Goal: Contribute content

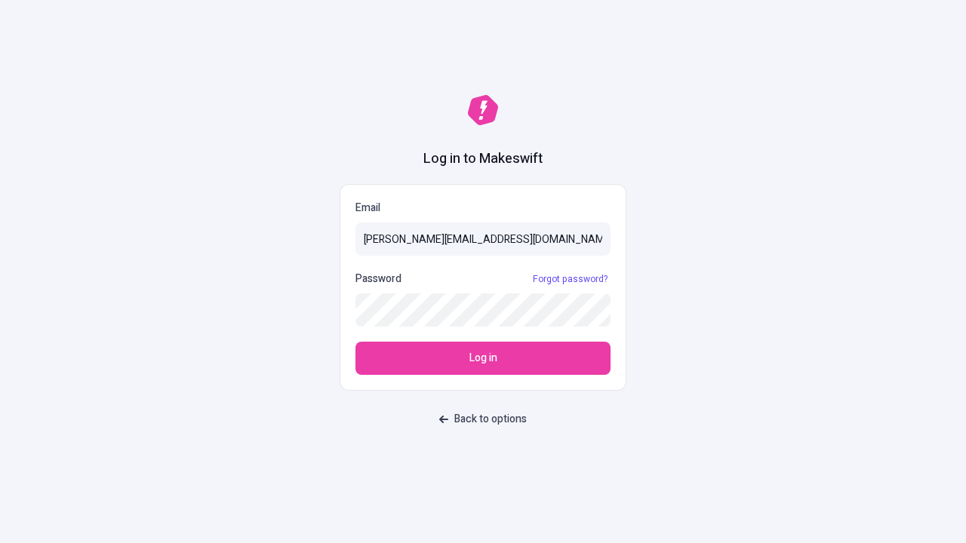
type input "[PERSON_NAME][EMAIL_ADDRESS][DOMAIN_NAME]"
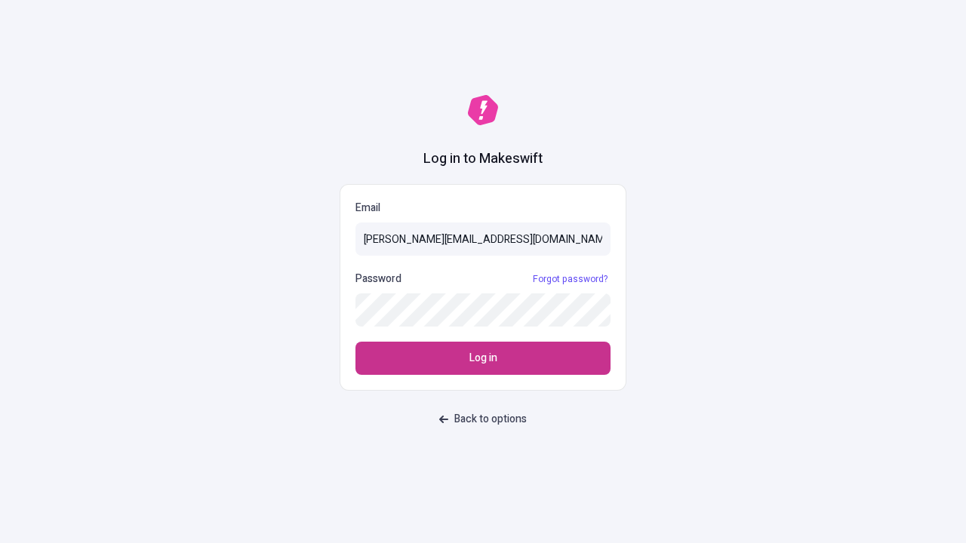
click at [483, 359] on span "Log in" at bounding box center [483, 358] width 28 height 17
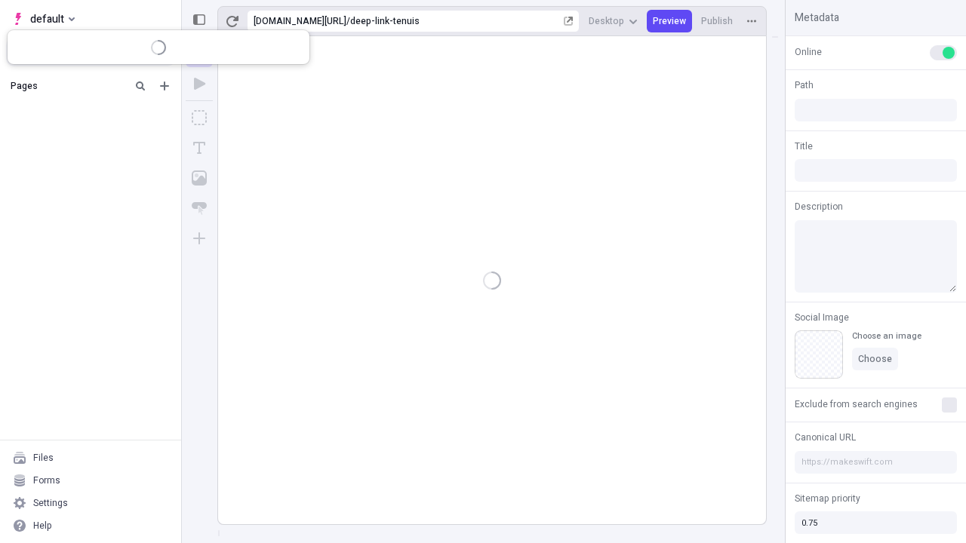
type input "/deep-link-tenuis"
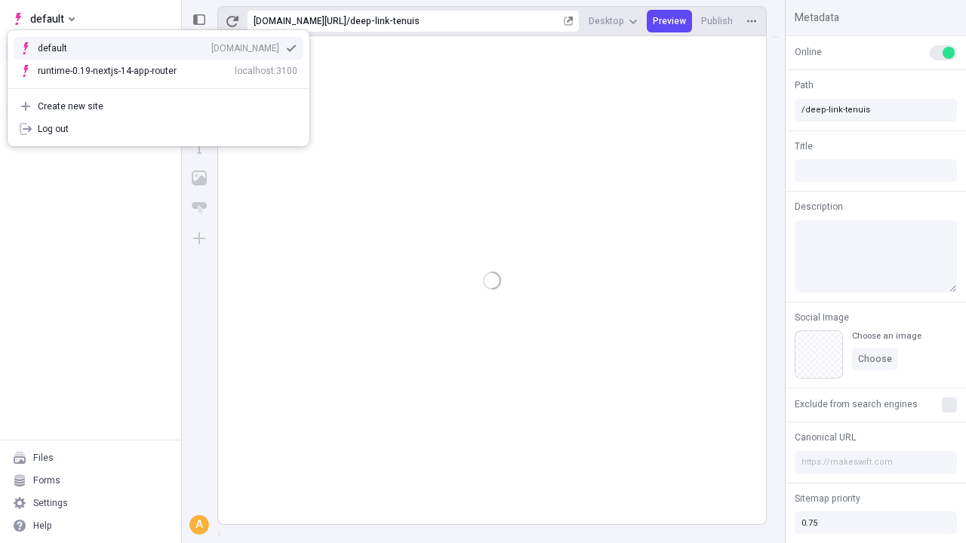
click at [211, 45] on div "qee9k4dy7d.staging.makeswift.site" at bounding box center [245, 48] width 68 height 12
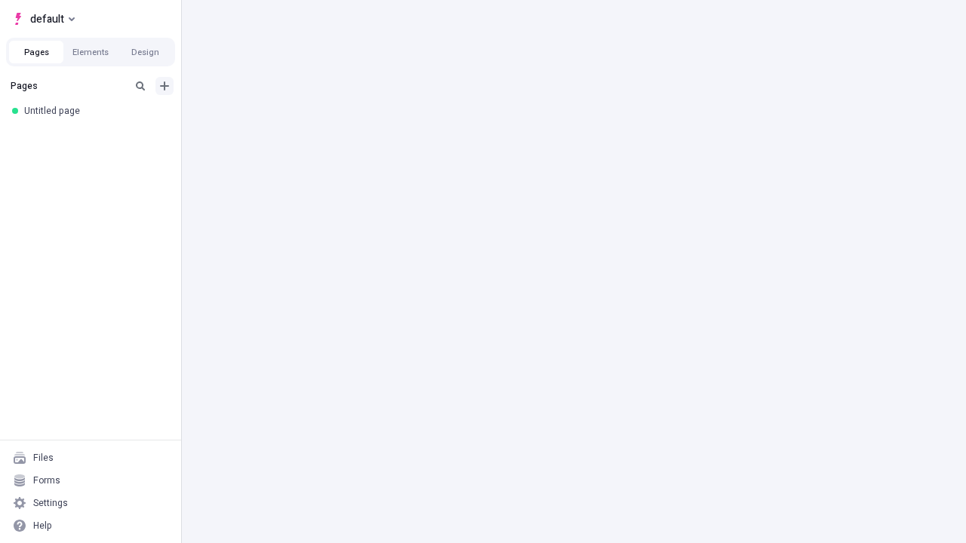
click at [165, 86] on icon "Add new" at bounding box center [164, 86] width 9 height 9
click at [95, 135] on div "Blank page" at bounding box center [95, 136] width 145 height 23
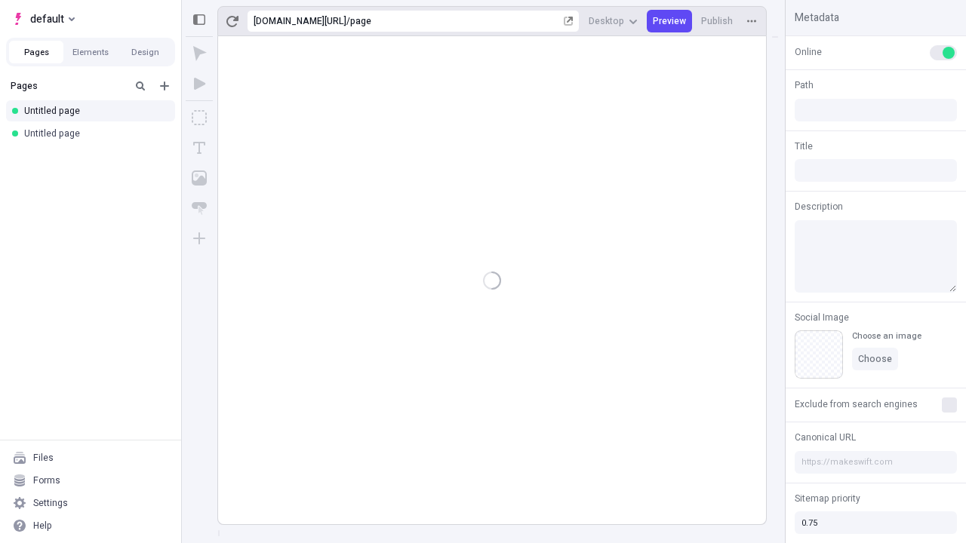
type input "/page"
